Goal: Task Accomplishment & Management: Manage account settings

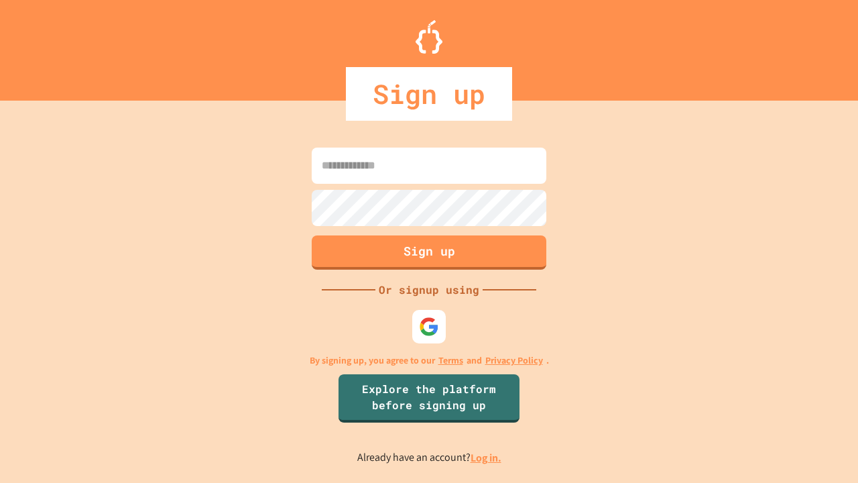
click at [487, 457] on link "Log in." at bounding box center [486, 457] width 31 height 14
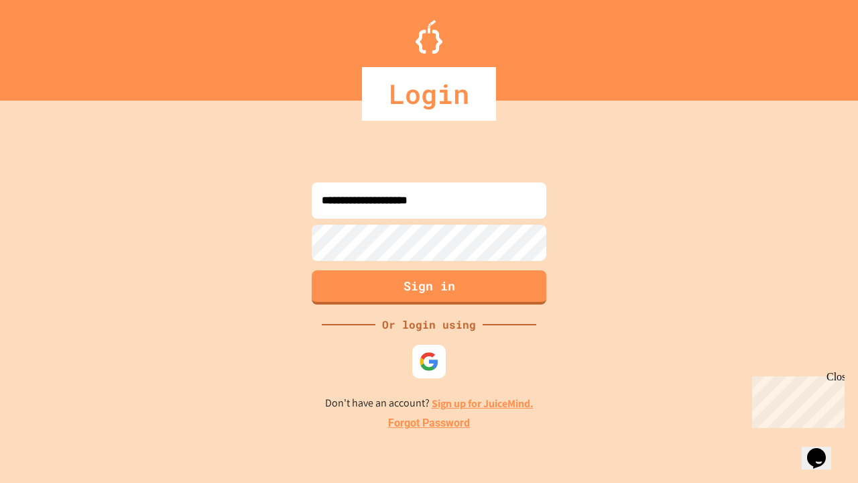
type input "**********"
